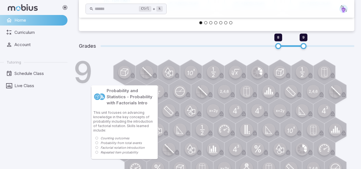
scroll to position [169, 0]
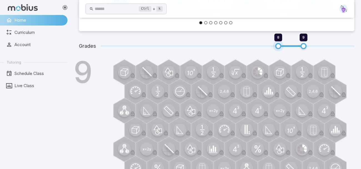
click at [278, 47] on span "8" at bounding box center [278, 46] width 6 height 6
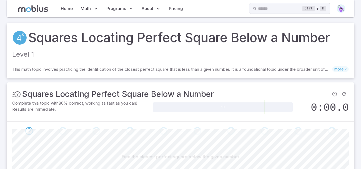
scroll to position [71, 0]
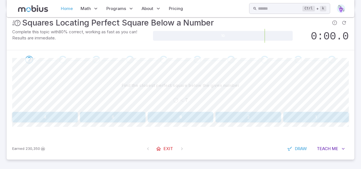
click at [66, 12] on link "Home" at bounding box center [66, 8] width 15 height 13
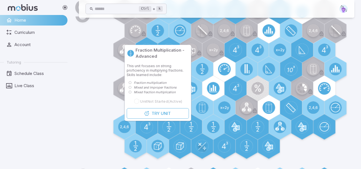
scroll to position [186, 0]
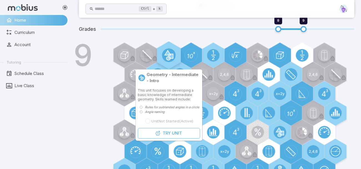
click at [167, 48] on icon at bounding box center [169, 55] width 14 height 14
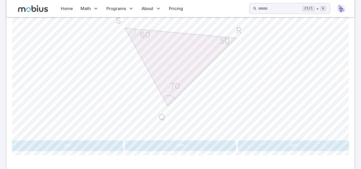
scroll to position [166, 0]
click at [286, 143] on button "50º" at bounding box center [293, 146] width 111 height 11
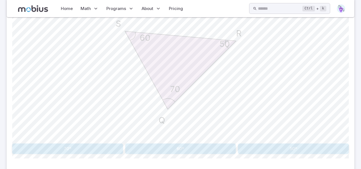
scroll to position [163, 0]
click at [39, 144] on button "70º" at bounding box center [67, 148] width 111 height 11
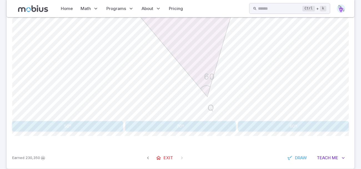
scroll to position [192, 0]
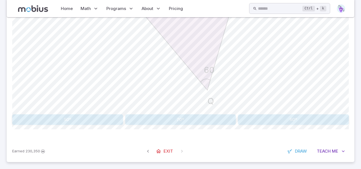
click at [71, 122] on button "50º" at bounding box center [67, 119] width 111 height 11
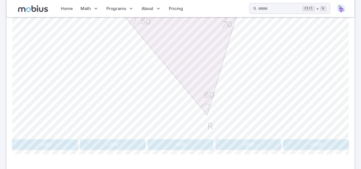
scroll to position [195, 0]
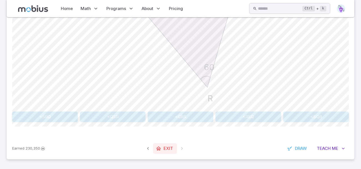
click at [162, 148] on link "Exit" at bounding box center [165, 148] width 24 height 11
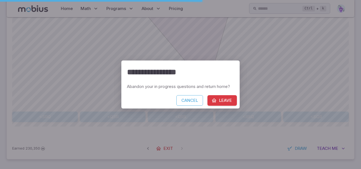
click at [215, 98] on icon "button" at bounding box center [214, 101] width 6 height 6
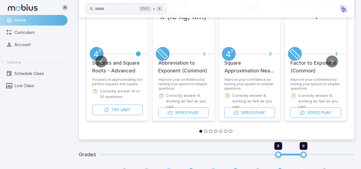
scroll to position [208, 0]
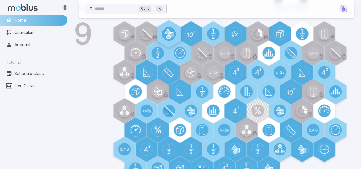
click at [166, 38] on circle at bounding box center [169, 34] width 14 height 14
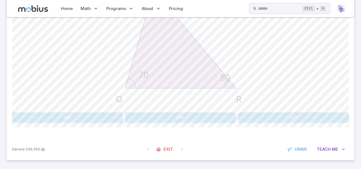
scroll to position [195, 0]
click at [117, 113] on button "60º" at bounding box center [67, 117] width 111 height 11
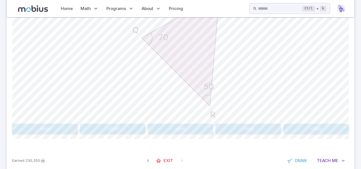
scroll to position [183, 0]
click at [36, 132] on button "<RQS" at bounding box center [45, 128] width 66 height 11
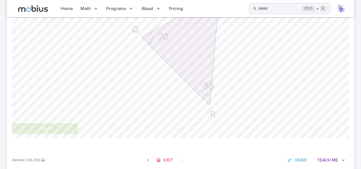
scroll to position [140, 0]
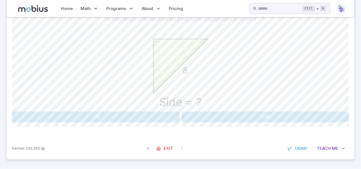
click at [207, 117] on button "5.66" at bounding box center [265, 117] width 167 height 11
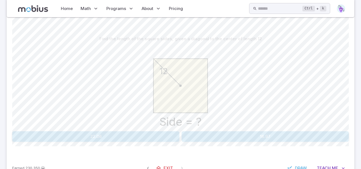
scroll to position [109, 0]
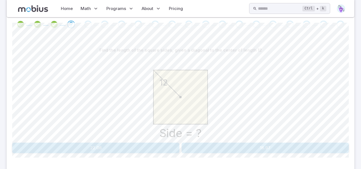
click at [199, 147] on button "16.97" at bounding box center [265, 148] width 167 height 11
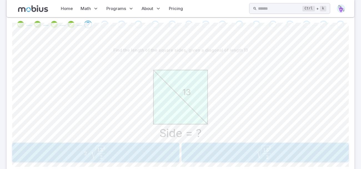
click at [251, 157] on span "2 13 2 ​ ​" at bounding box center [264, 152] width 149 height 14
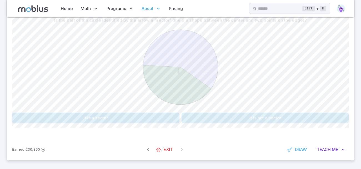
scroll to position [140, 0]
click at [142, 120] on button "It is a sector" at bounding box center [95, 117] width 167 height 11
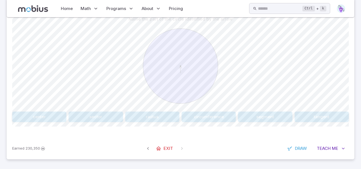
click at [47, 114] on button "center" at bounding box center [39, 117] width 54 height 11
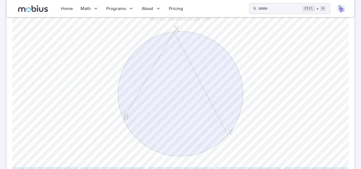
click at [47, 114] on div "Y B X" at bounding box center [180, 94] width 336 height 140
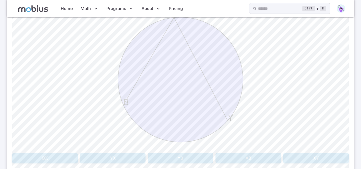
scroll to position [155, 0]
click at [181, 162] on div "What arc subtends angle YXB? Y B X BX YX YB XB XY Canvas actions 100 % Exit zen…" at bounding box center [180, 83] width 336 height 190
click at [181, 161] on button "YB" at bounding box center [181, 157] width 66 height 11
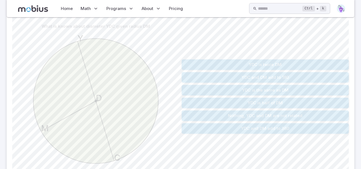
scroll to position [133, 0]
click at [185, 69] on button "YDC is twice DM" at bounding box center [265, 64] width 167 height 11
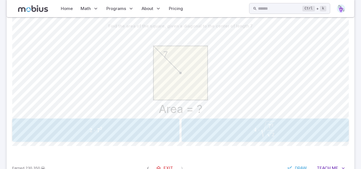
click at [222, 130] on span "4 ⋅ 2 ​ 7 2 ​ ​" at bounding box center [264, 129] width 152 height 17
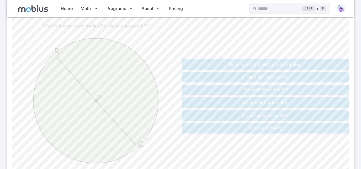
click at [222, 130] on button "PC is half of RPC" at bounding box center [265, 128] width 167 height 11
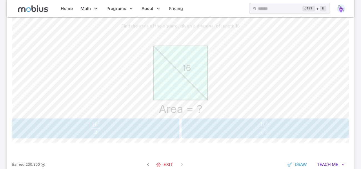
click at [223, 142] on div "Find the area of the square, given a diagonal of length 16 Area = ? 16 16 2 2 \…" at bounding box center [180, 82] width 336 height 144
click at [217, 130] on span "2 ​ 16 2 ​" at bounding box center [264, 127] width 145 height 13
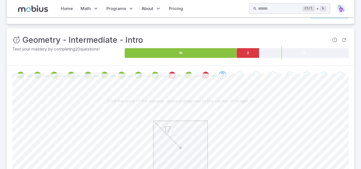
scroll to position [59, 0]
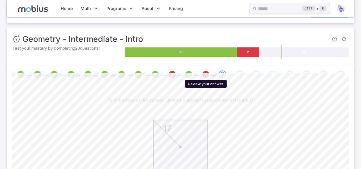
click at [205, 77] on icon "Review your answer" at bounding box center [206, 74] width 8 height 8
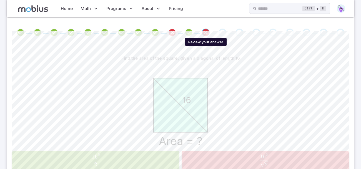
scroll to position [100, 0]
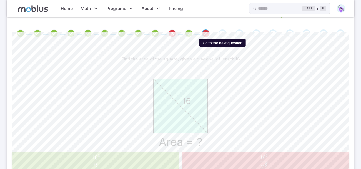
click at [224, 31] on div "Go to the next question" at bounding box center [222, 33] width 8 height 8
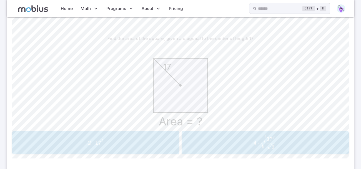
scroll to position [67, 0]
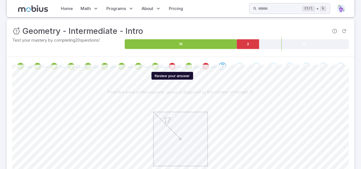
click at [172, 68] on icon "Review your answer" at bounding box center [172, 66] width 8 height 8
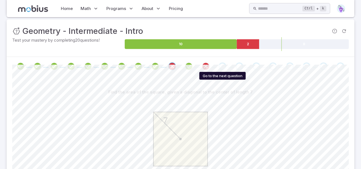
click at [225, 65] on div "Go to the next question" at bounding box center [222, 66] width 8 height 8
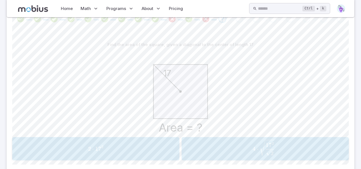
scroll to position [115, 0]
click at [146, 146] on span "2 ⋅ 17 2" at bounding box center [95, 148] width 163 height 7
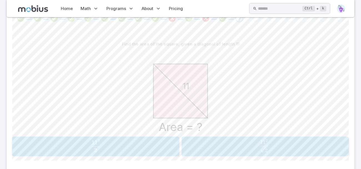
click at [135, 141] on span "2 11 2 ​" at bounding box center [95, 145] width 163 height 13
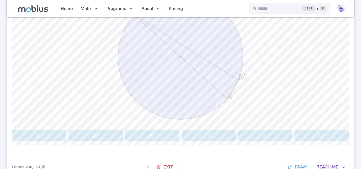
scroll to position [177, 0]
click at [134, 134] on button "90º" at bounding box center [152, 135] width 54 height 11
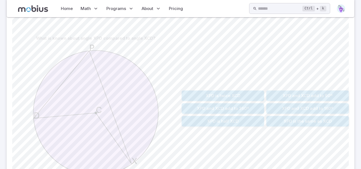
scroll to position [120, 0]
click at [193, 117] on button "XPD is half XCD" at bounding box center [223, 121] width 82 height 11
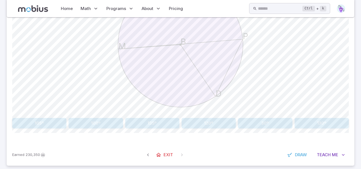
scroll to position [187, 0]
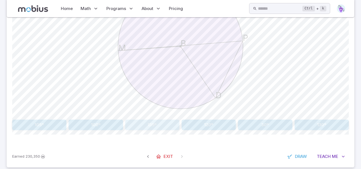
click at [168, 123] on button "135º" at bounding box center [152, 125] width 54 height 11
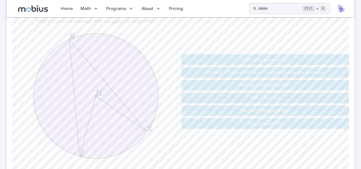
scroll to position [135, 0]
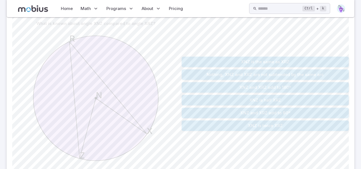
click at [191, 126] on button "XNZ is twice XRZ" at bounding box center [265, 125] width 167 height 11
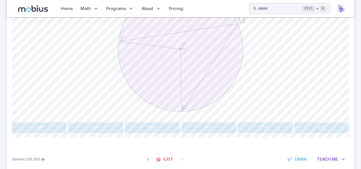
scroll to position [185, 0]
click at [118, 124] on button "103º" at bounding box center [96, 127] width 54 height 11
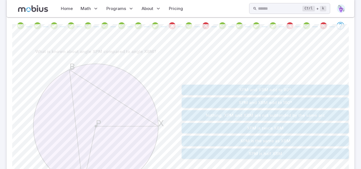
scroll to position [105, 0]
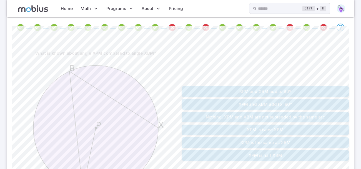
click at [182, 134] on button "XPM is twice XBM" at bounding box center [265, 130] width 167 height 11
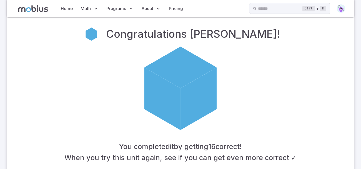
scroll to position [147, 0]
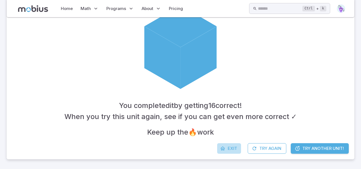
click at [222, 147] on icon at bounding box center [223, 149] width 6 height 6
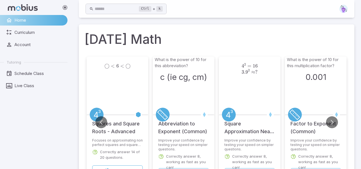
scroll to position [142, 0]
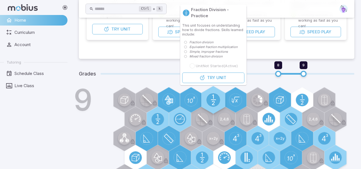
click at [208, 103] on circle at bounding box center [213, 100] width 14 height 14
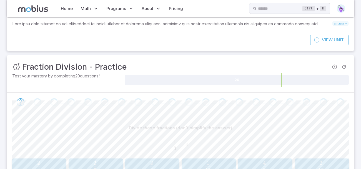
scroll to position [84, 0]
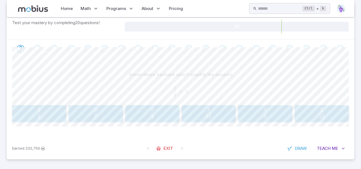
click at [213, 112] on span "12 1 ​" at bounding box center [208, 113] width 45 height 11
click at [134, 110] on span "8 1 ​" at bounding box center [112, 113] width 55 height 11
click at [246, 125] on div "Divide these fractions (don't simplify the answer) 9 5    ÷    4 \frac{9}{5}\;÷…" at bounding box center [180, 97] width 336 height 79
click at [33, 111] on span "20 9 ​" at bounding box center [38, 113] width 45 height 11
click at [307, 122] on button "9 6 \frac{9}{6} 6 9 ​" at bounding box center [322, 113] width 54 height 17
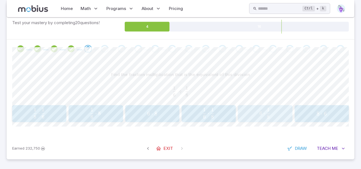
click at [252, 116] on span "6 ⋅ 8 1 ​" at bounding box center [264, 113] width 45 height 11
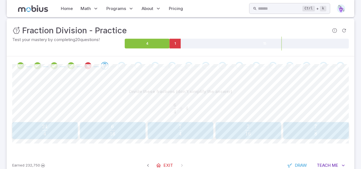
click at [92, 135] on div "6 16 \frac{6}{16} 16 6 ​" at bounding box center [113, 130] width 62 height 13
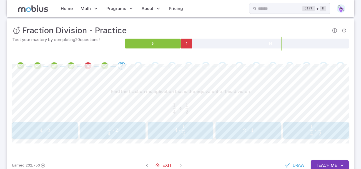
click at [104, 133] on span "4 1 ​ ⋅ 2" at bounding box center [113, 130] width 56 height 11
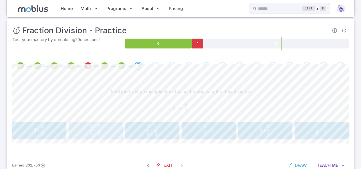
click at [91, 127] on span "1" at bounding box center [91, 126] width 3 height 6
click at [190, 134] on span "6 1 ​ ⋅ 8 5 ​" at bounding box center [208, 130] width 45 height 11
click at [110, 130] on span "3 ⋅ 6 5 ​" at bounding box center [95, 130] width 45 height 11
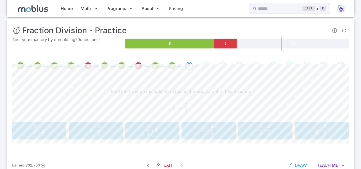
click at [144, 106] on span "3 ÷ 3 2 ​" at bounding box center [180, 108] width 336 height 10
click at [215, 128] on span "3 ⋅ 2 3 ​" at bounding box center [208, 130] width 45 height 11
click at [228, 128] on span "3 12 ​" at bounding box center [248, 130] width 56 height 11
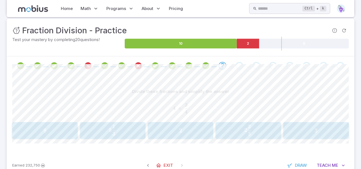
click at [140, 132] on span "5 3 1 ​" at bounding box center [113, 130] width 56 height 11
click at [311, 125] on span "1 5 1 ​" at bounding box center [316, 130] width 56 height 11
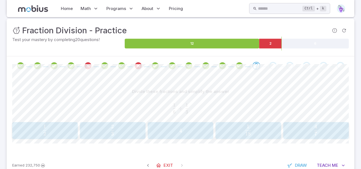
click at [41, 112] on span "6 1 ​ ÷ 3 1 ​" at bounding box center [180, 108] width 336 height 10
click at [43, 127] on span "1" at bounding box center [44, 126] width 3 height 6
click at [137, 130] on span "9 1 ​" at bounding box center [151, 130] width 45 height 11
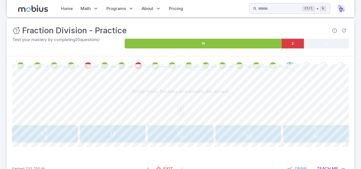
click at [175, 131] on span "3 9 1 ​" at bounding box center [180, 133] width 55 height 11
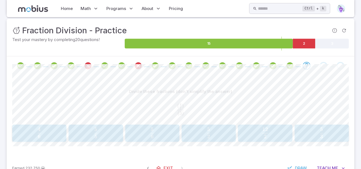
click at [141, 99] on div "( 4 2 ) ( 3 ) \frac{(\frac{4}{2})}{(3)} ( 3 ) ( 2 4 ​ ) ​" at bounding box center [180, 109] width 336 height 21
click at [226, 99] on div "( 4 2 ) ( 3 ) \frac{(\frac{4}{2})}{(3)} ( 3 ) ( 2 4 ​ ) ​" at bounding box center [180, 109] width 336 height 21
click at [61, 126] on button "4 6 \frac{4}{6} 6 4 ​" at bounding box center [39, 133] width 54 height 17
click at [95, 65] on div at bounding box center [87, 66] width 17 height 8
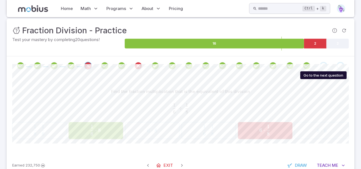
click at [323, 65] on div "Go to the next question" at bounding box center [323, 66] width 8 height 8
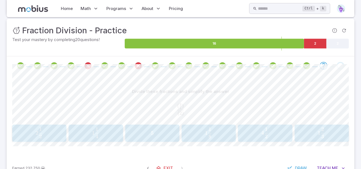
click at [234, 134] on div "1 1 8 1\frac{1}{8} 1 8 1 ​" at bounding box center [208, 133] width 51 height 13
click at [295, 139] on div "1 1 2 1\frac{1}{2} 1 2 1 ​" at bounding box center [316, 133] width 62 height 13
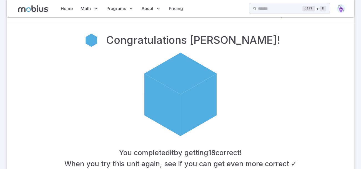
scroll to position [97, 0]
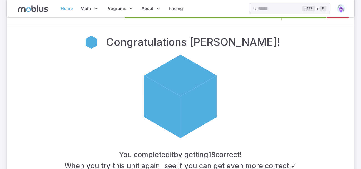
click at [64, 9] on link "Home" at bounding box center [66, 8] width 15 height 13
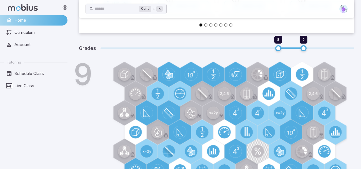
scroll to position [168, 0]
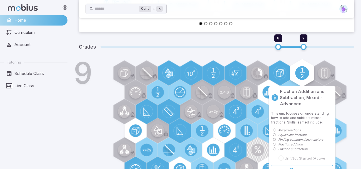
click at [293, 76] on div at bounding box center [302, 73] width 28 height 28
click at [295, 76] on div at bounding box center [302, 73] width 28 height 28
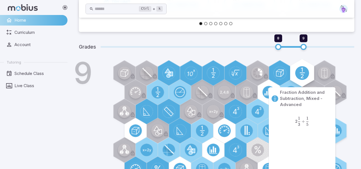
click at [299, 76] on circle at bounding box center [302, 73] width 14 height 14
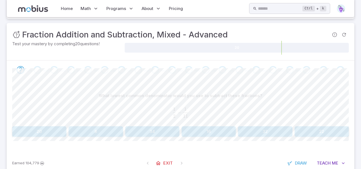
scroll to position [83, 0]
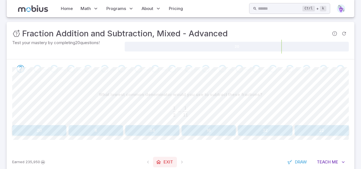
click at [165, 160] on span "Exit" at bounding box center [167, 162] width 9 height 6
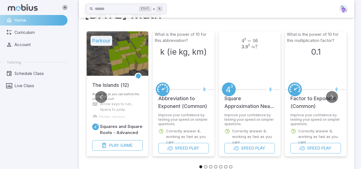
scroll to position [162, 0]
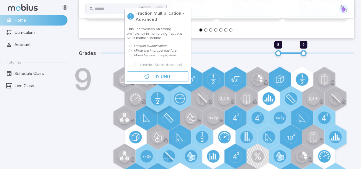
click at [157, 94] on icon at bounding box center [157, 98] width 3 height 11
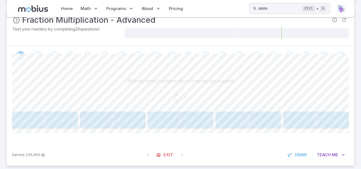
scroll to position [84, 0]
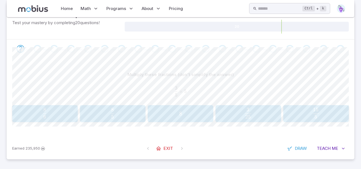
click at [303, 111] on span "5 15 ​" at bounding box center [315, 113] width 55 height 11
click at [309, 117] on span "1 5 3 ​" at bounding box center [315, 113] width 55 height 11
click at [162, 108] on span "35 2 ​" at bounding box center [151, 113] width 45 height 11
click at [230, 114] on span "4 40 ​" at bounding box center [248, 113] width 56 height 11
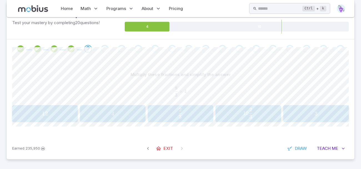
click at [230, 114] on span "10 3 2 ​" at bounding box center [248, 113] width 56 height 11
click at [155, 120] on button "1 2 13 1\frac{2}{13} 1 13 2 ​" at bounding box center [152, 113] width 54 height 17
click at [152, 117] on span "button" at bounding box center [152, 117] width 6 height 4
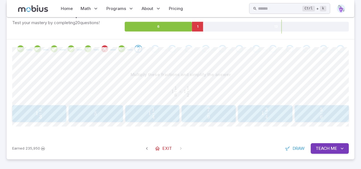
click at [130, 109] on span "1 4 1 ​" at bounding box center [151, 113] width 45 height 11
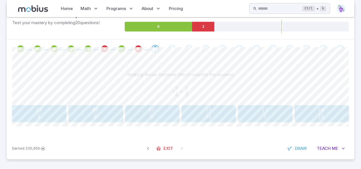
click at [278, 109] on span "3 11 ​" at bounding box center [264, 113] width 45 height 11
click at [165, 148] on span "Exit" at bounding box center [167, 148] width 9 height 6
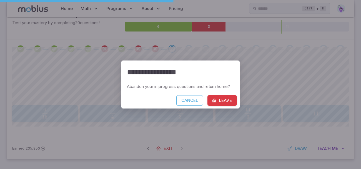
click at [214, 104] on button "Leave" at bounding box center [221, 100] width 29 height 11
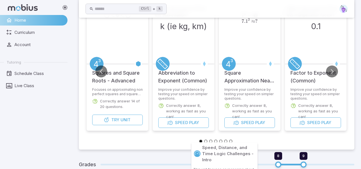
scroll to position [190, 0]
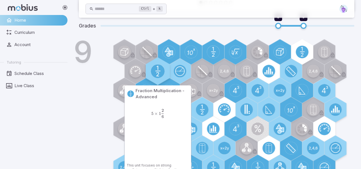
click at [156, 70] on circle at bounding box center [158, 71] width 14 height 14
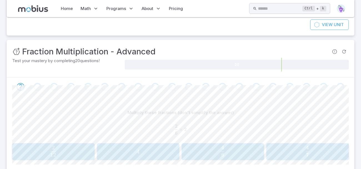
scroll to position [84, 0]
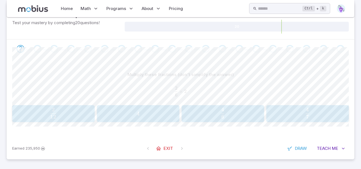
click at [157, 72] on p "Multiply these fractions (don't simplify the answer)" at bounding box center [180, 75] width 106 height 6
click at [190, 120] on button "4 6 \frac{4}{6} 6 4 ​" at bounding box center [223, 113] width 82 height 17
click at [41, 109] on span "1 3 2 ​" at bounding box center [44, 113] width 7 height 11
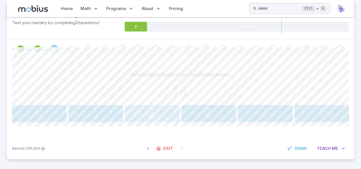
click at [148, 115] on span "35 3 ​" at bounding box center [151, 113] width 7 height 6
click at [313, 112] on span "10" at bounding box center [314, 113] width 6 height 6
